Goal: Task Accomplishment & Management: Manage account settings

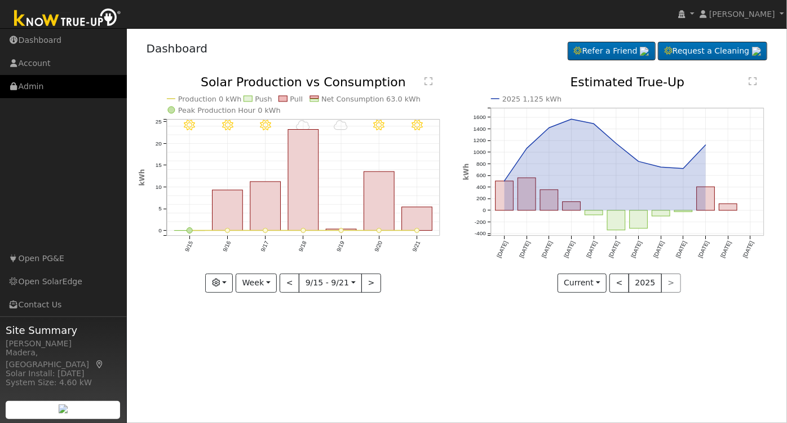
click at [34, 85] on link "Admin" at bounding box center [63, 86] width 127 height 23
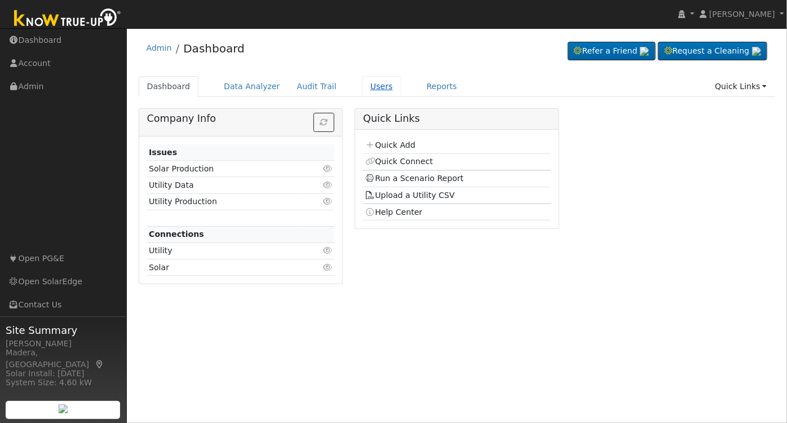
click at [369, 92] on link "Users" at bounding box center [381, 86] width 39 height 21
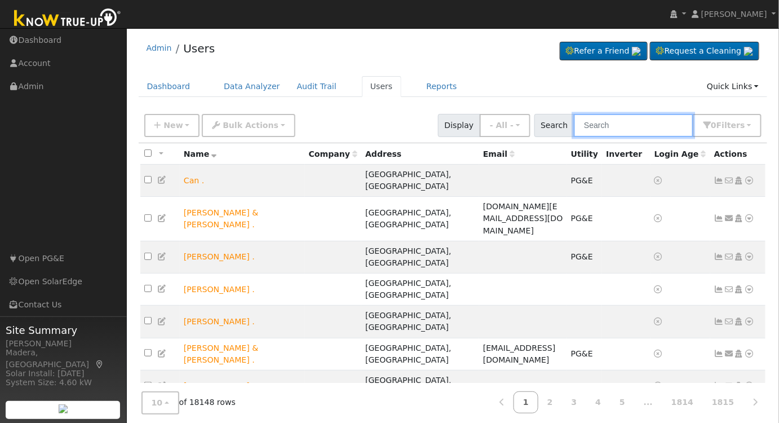
click at [620, 124] on input "text" at bounding box center [634, 125] width 120 height 23
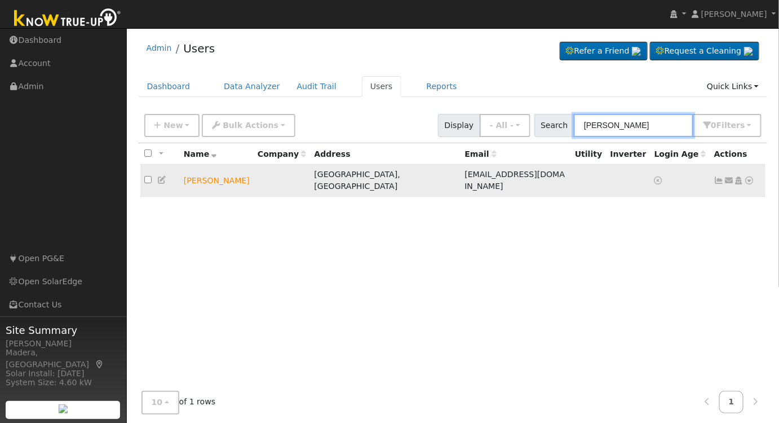
type input "louis ayala"
click at [740, 177] on icon at bounding box center [739, 181] width 10 height 8
